Goal: Find specific page/section: Find specific page/section

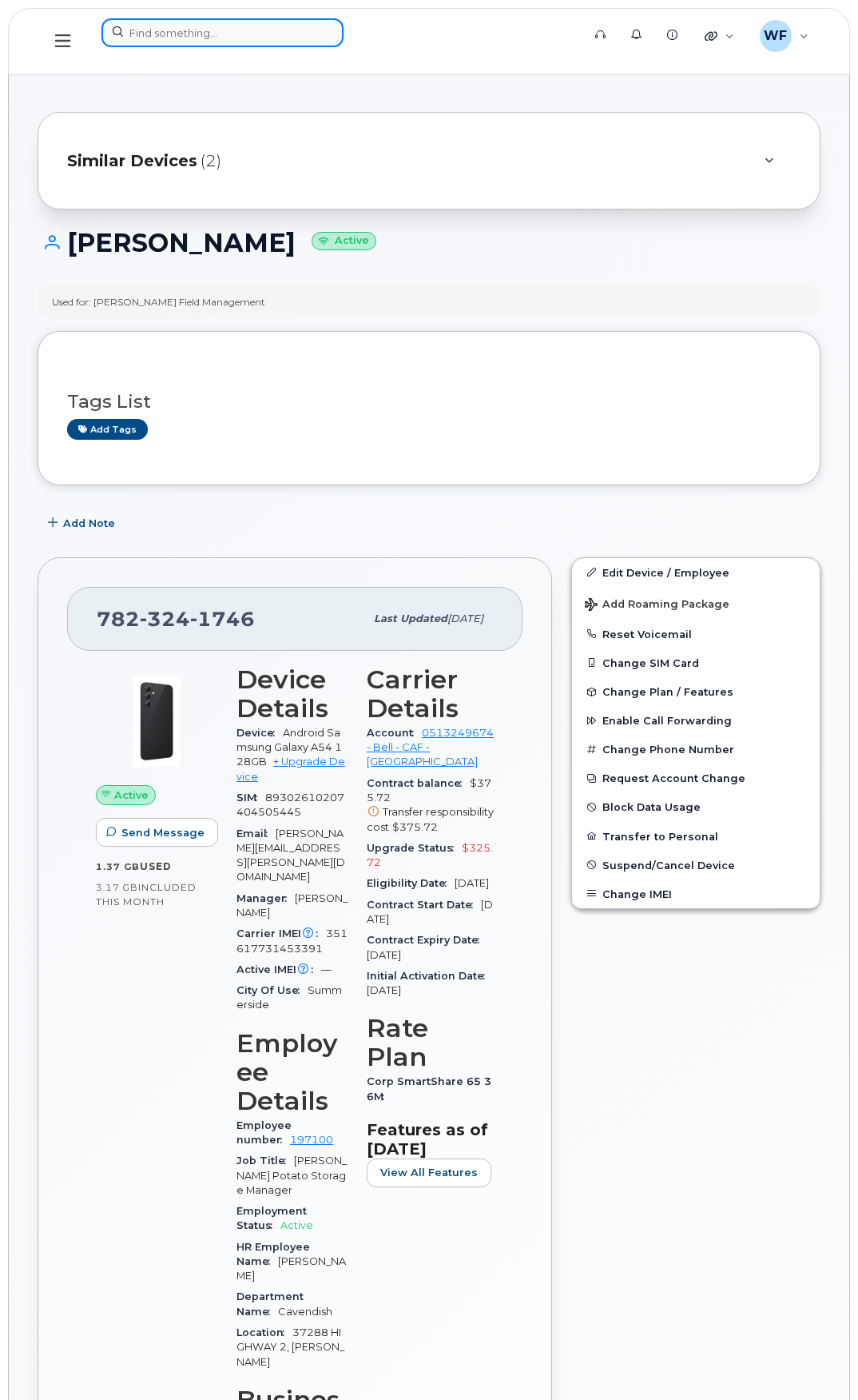
click at [198, 29] on input at bounding box center [222, 33] width 242 height 29
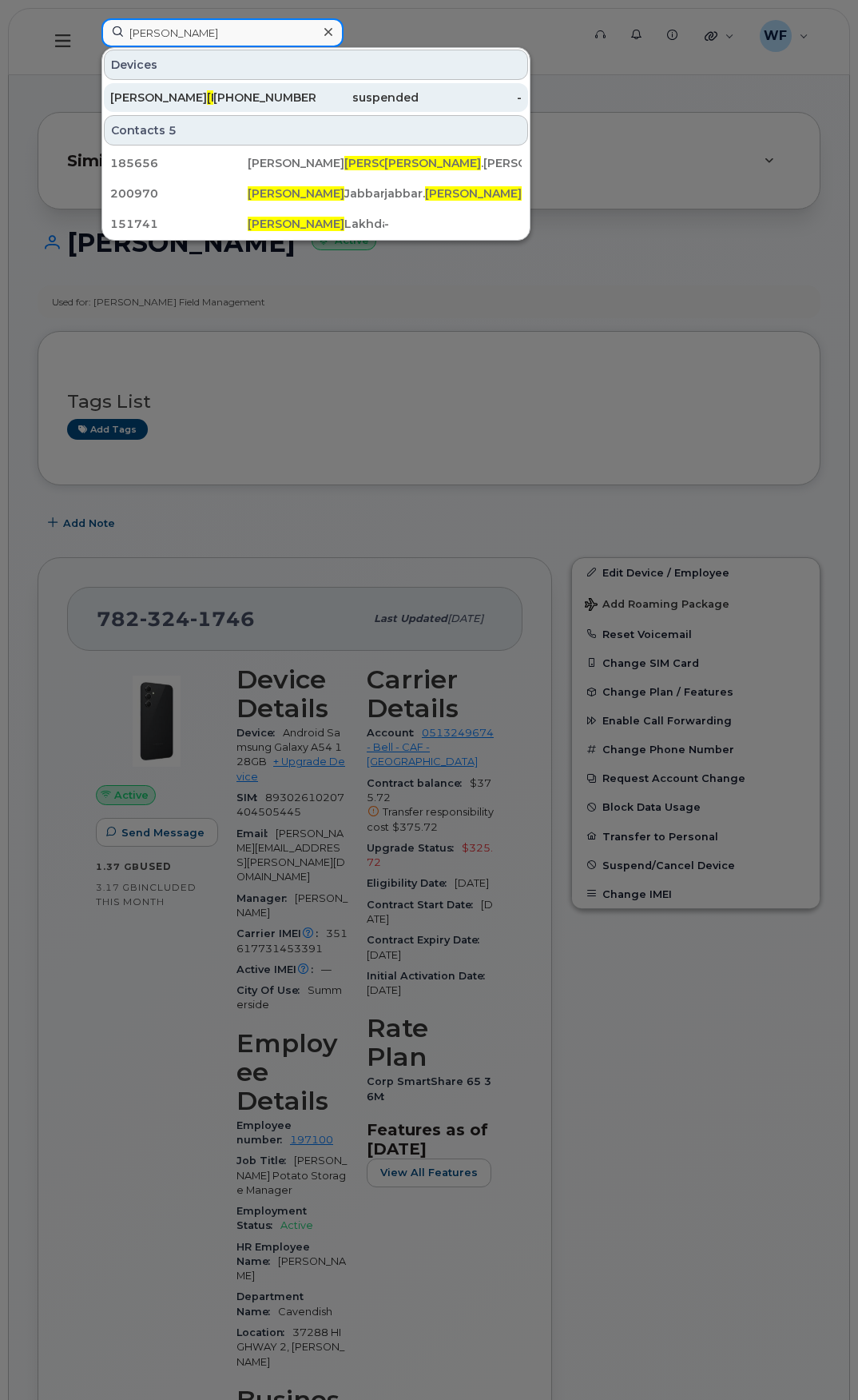
type input "khalid"
click at [207, 91] on span "Khalid" at bounding box center [255, 97] width 97 height 15
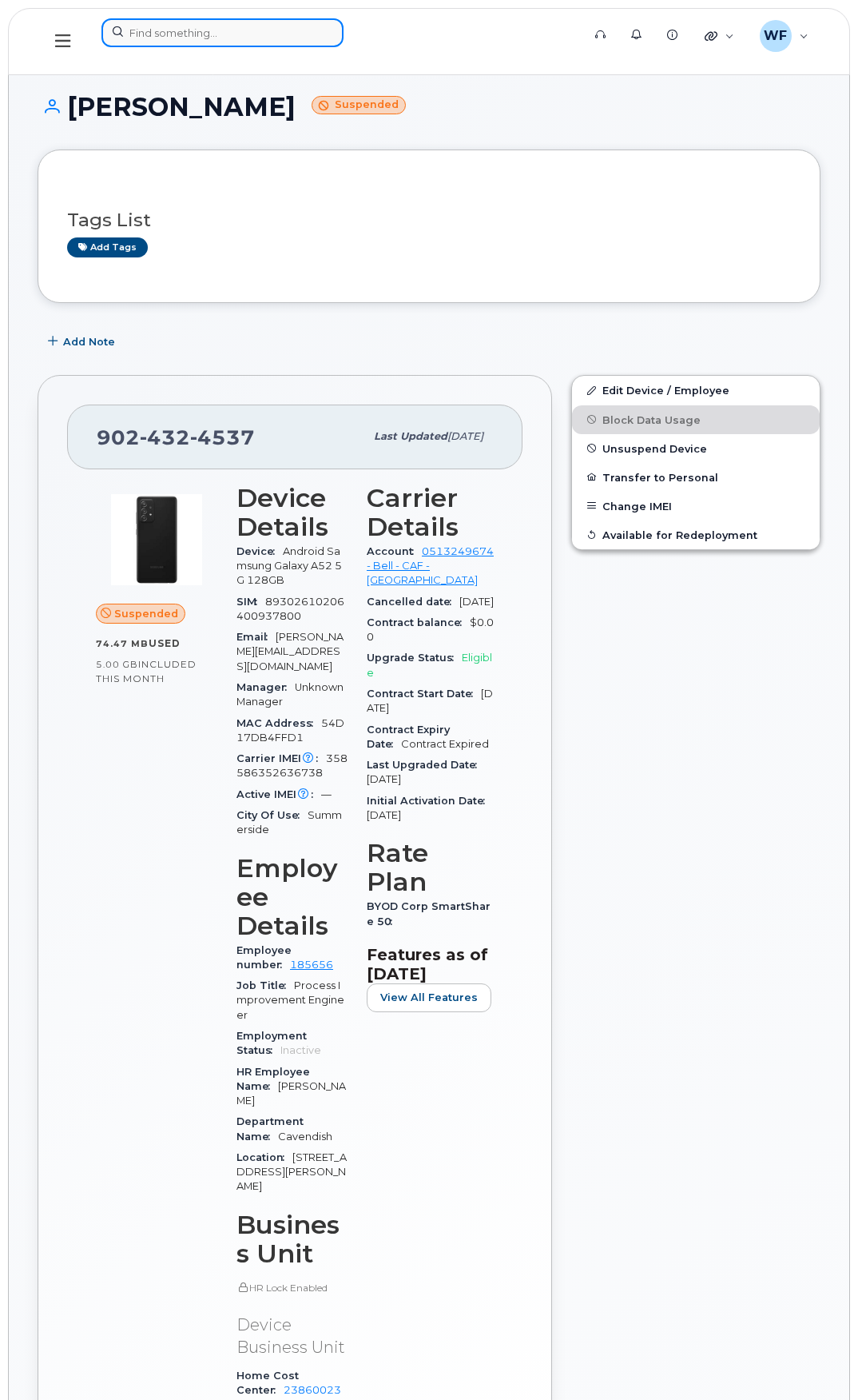
click at [179, 33] on input at bounding box center [222, 33] width 242 height 29
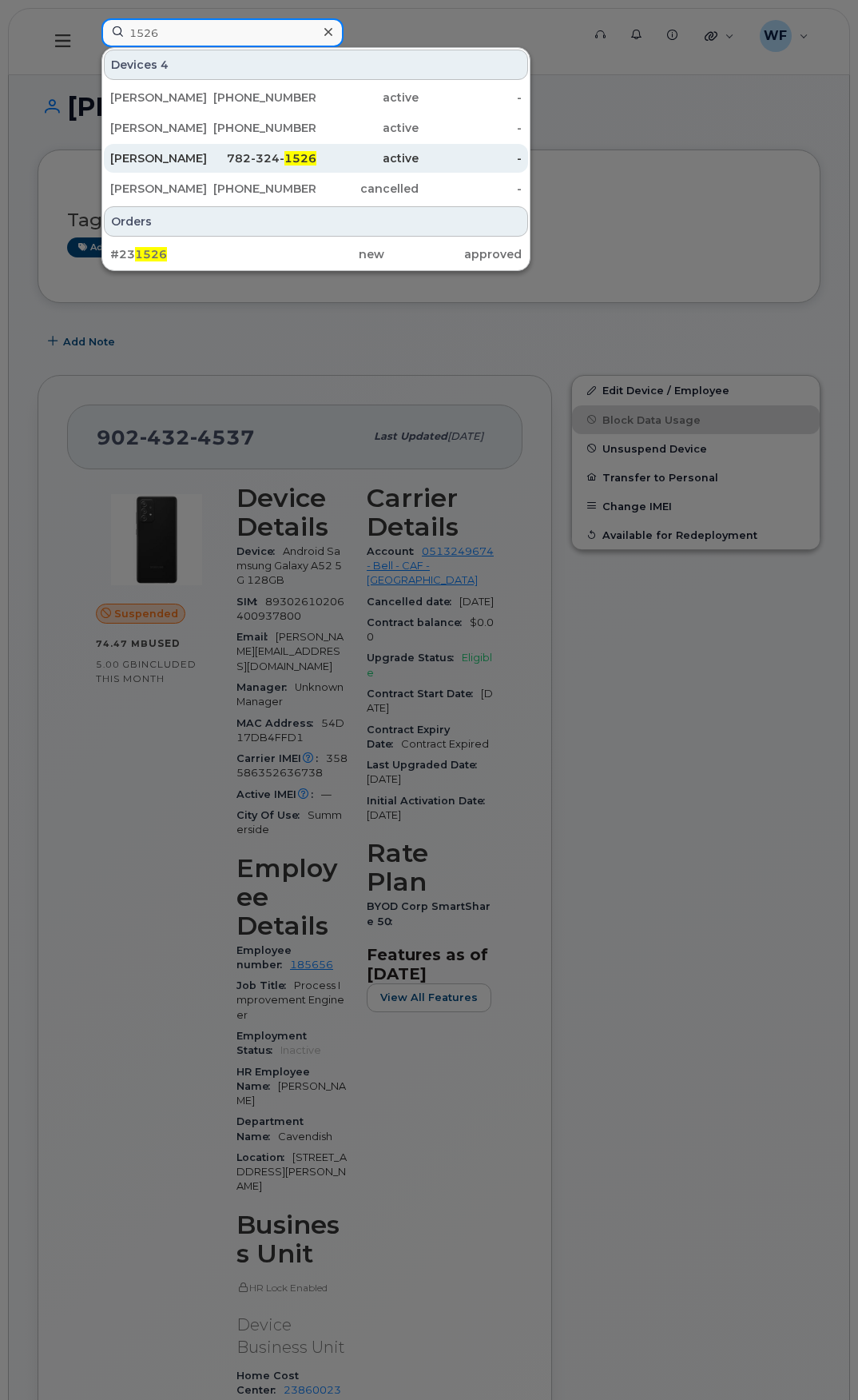
type input "1526"
click at [272, 154] on div "782-324- 1526" at bounding box center [265, 158] width 103 height 16
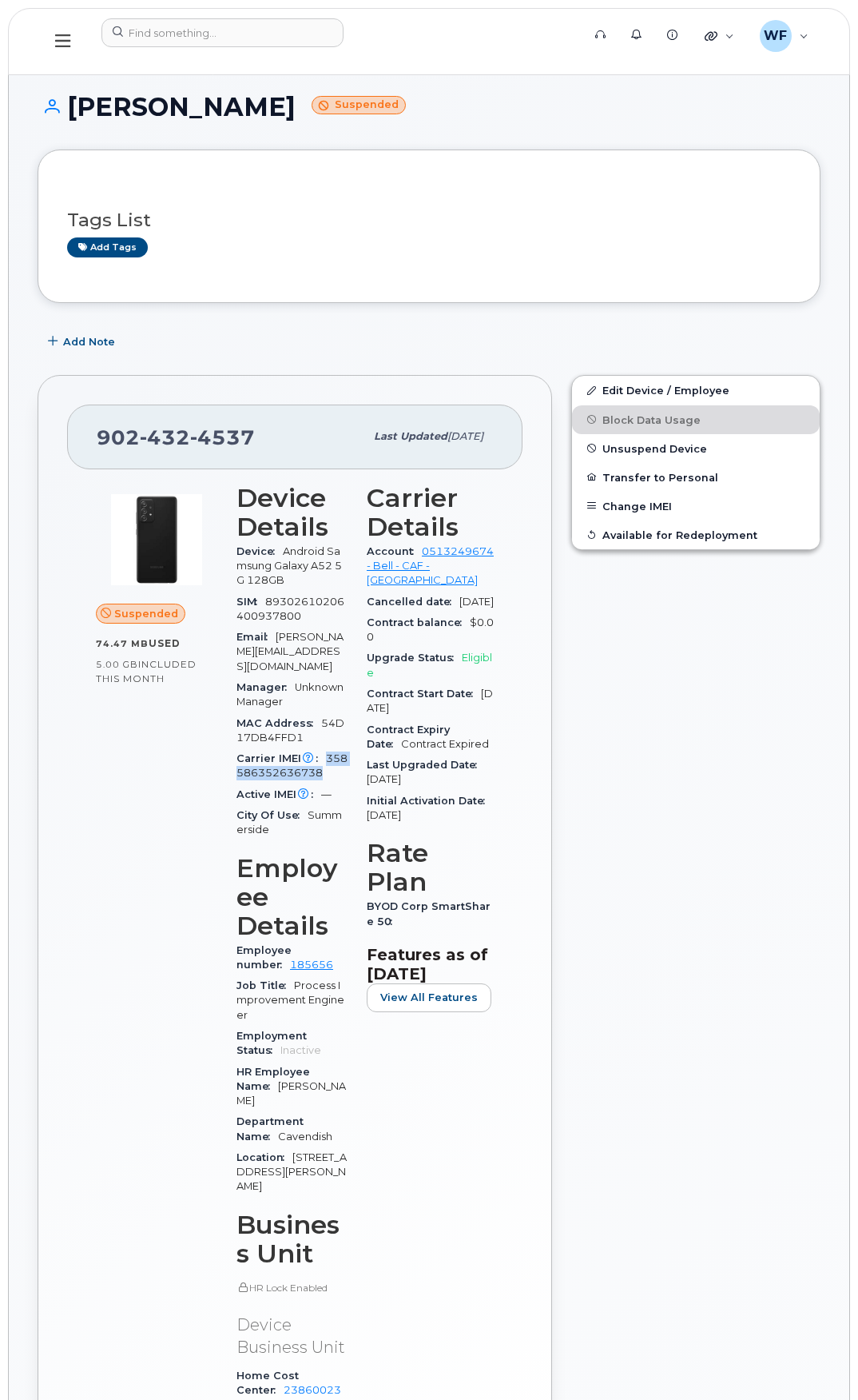
drag, startPoint x: 325, startPoint y: 740, endPoint x: 357, endPoint y: 760, distance: 37.7
click at [357, 760] on div "Device Details Device Android Samsung Galaxy A52 5G 128GB SIM 89302610206400937…" at bounding box center [292, 956] width 130 height 964
copy span "358586352636738"
click at [154, 26] on input at bounding box center [222, 33] width 242 height 29
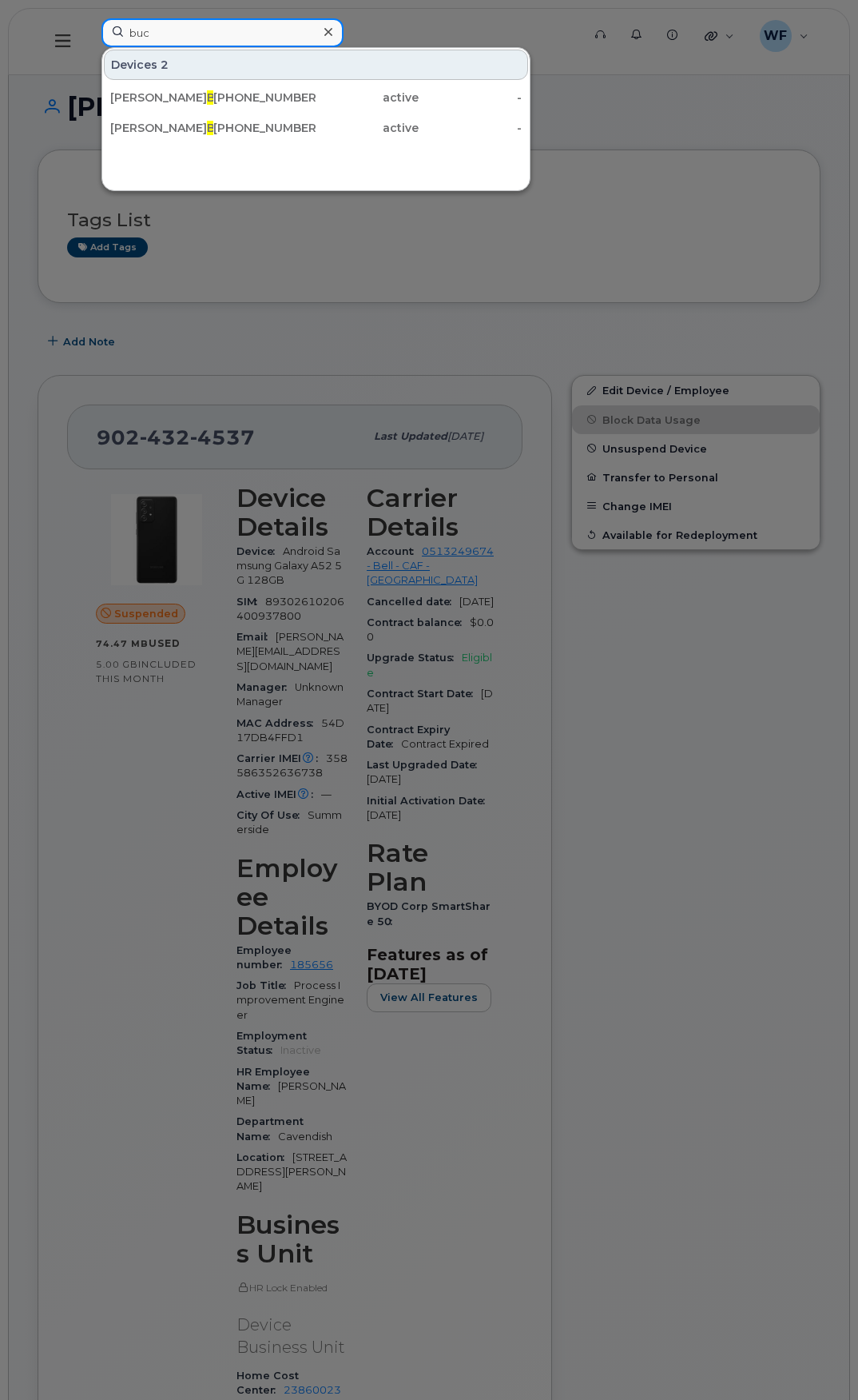
type input "buc"
